Goal: Information Seeking & Learning: Learn about a topic

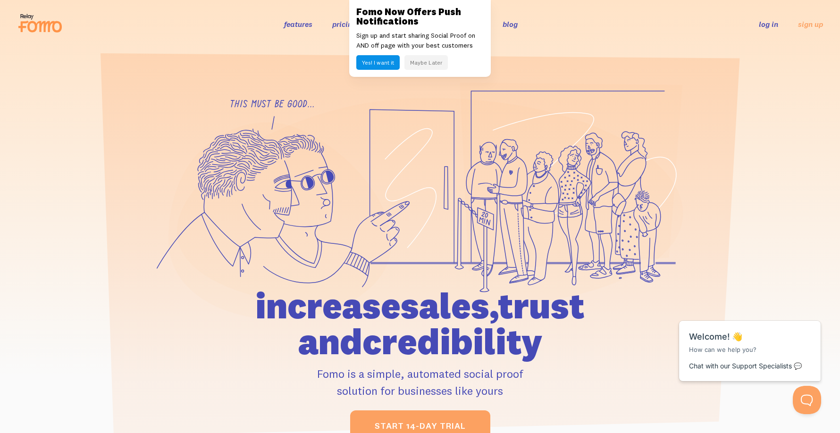
click at [439, 64] on button "Maybe Later" at bounding box center [426, 62] width 43 height 15
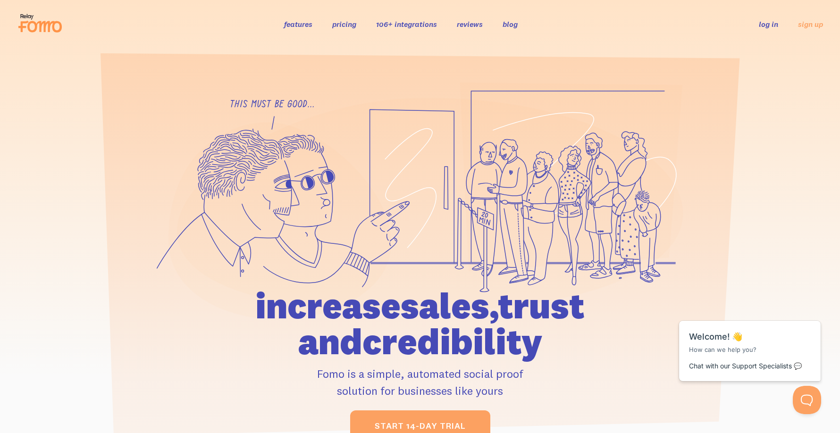
click at [350, 26] on link "pricing" at bounding box center [344, 23] width 24 height 9
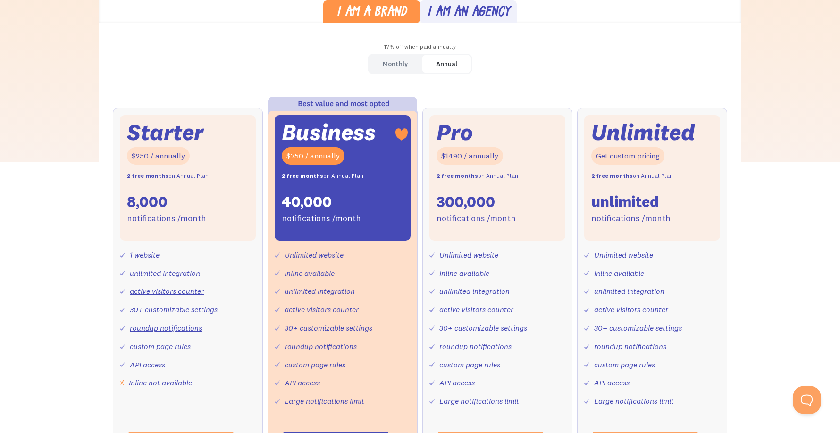
scroll to position [283, 0]
click at [387, 57] on div "Monthly" at bounding box center [395, 64] width 25 height 14
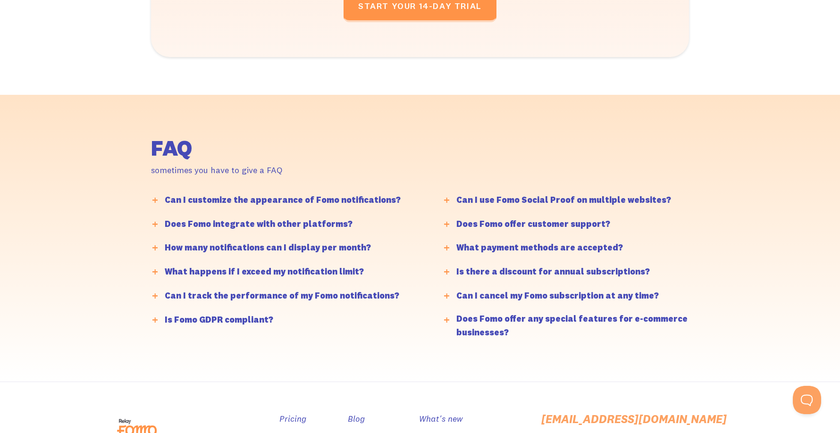
scroll to position [2172, 0]
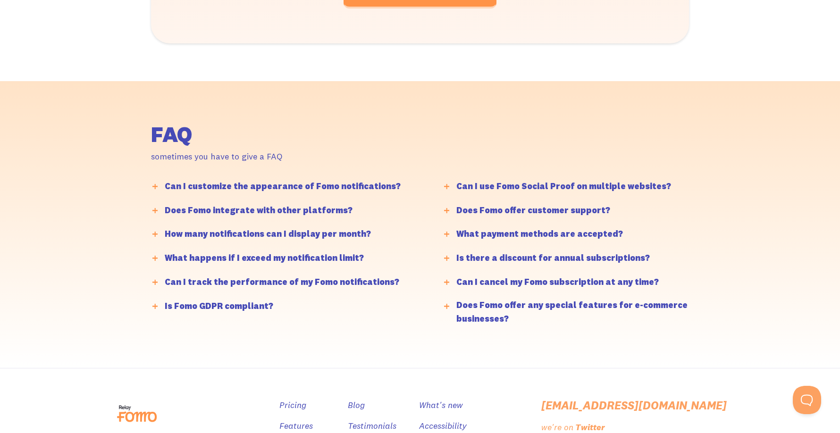
click at [338, 230] on div "How many notifications can I display per month?" at bounding box center [268, 235] width 206 height 14
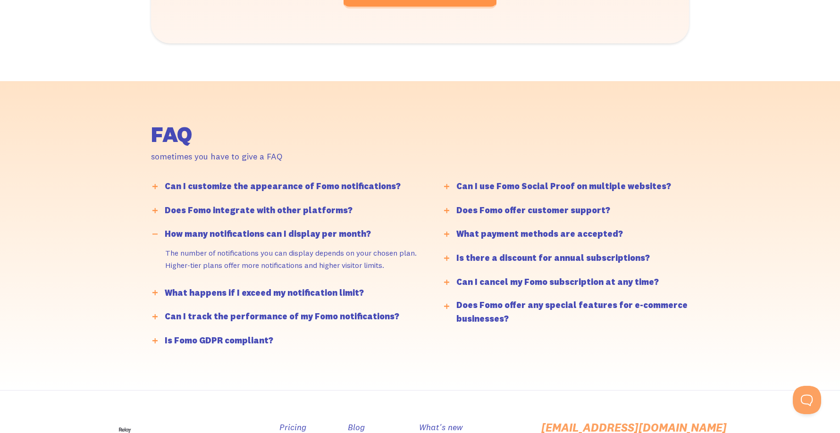
click at [314, 289] on div "What happens if I exceed my notification limit?" at bounding box center [264, 294] width 199 height 14
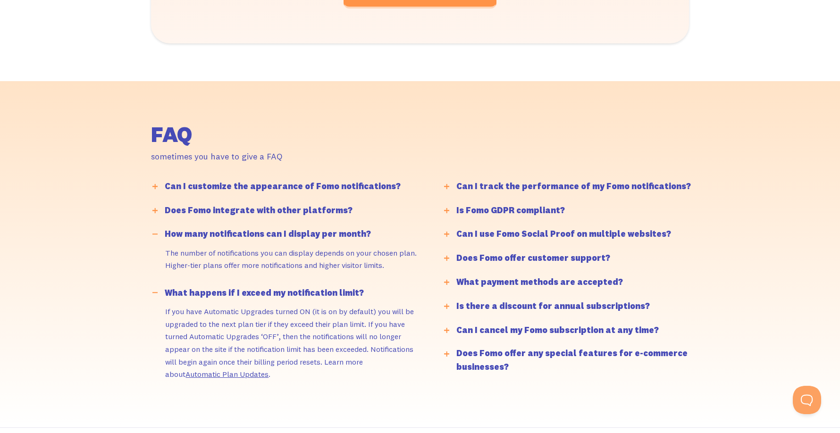
click at [527, 206] on div "Is Fomo GDPR compliant?" at bounding box center [511, 211] width 109 height 14
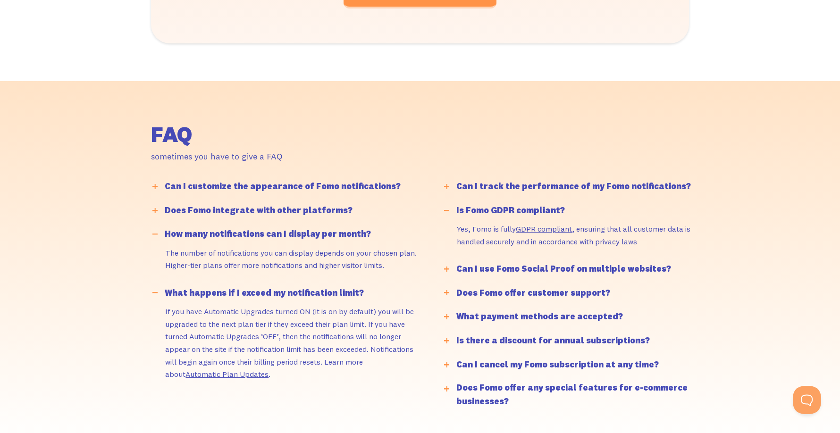
click at [543, 185] on div "Can I track the performance of my Fomo notifications?" at bounding box center [574, 187] width 235 height 14
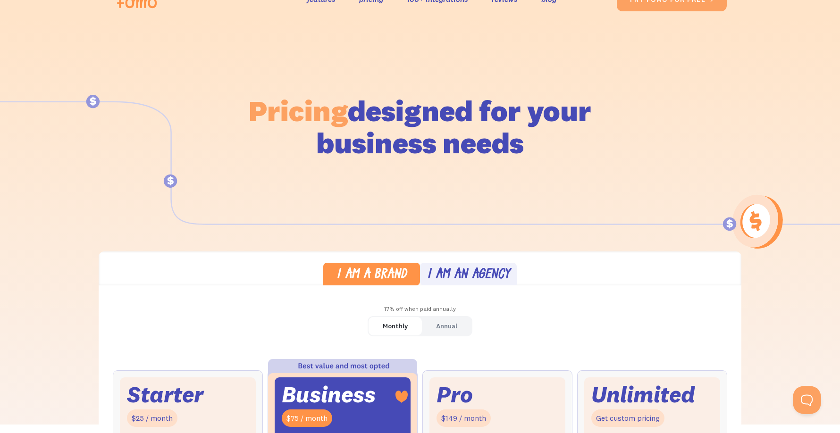
scroll to position [47, 0]
